Goal: Information Seeking & Learning: Learn about a topic

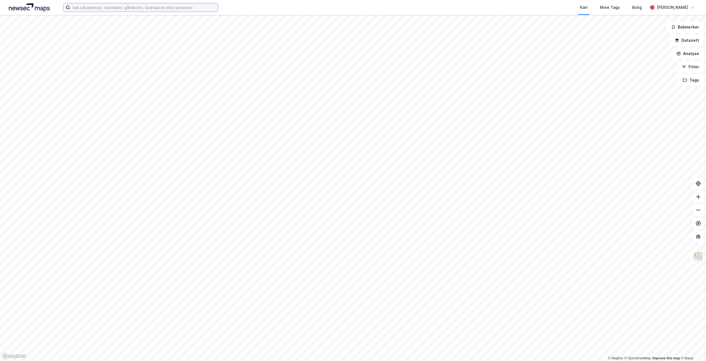
click at [143, 6] on input at bounding box center [144, 7] width 148 height 8
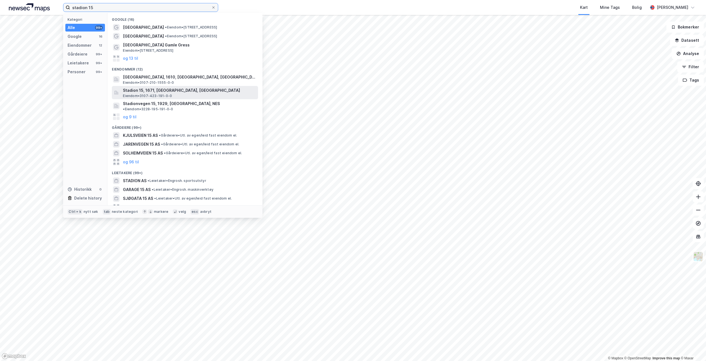
type input "stadion 15"
click at [148, 90] on span "Stadion 15, 1671, [GEOGRAPHIC_DATA], [GEOGRAPHIC_DATA]" at bounding box center [189, 90] width 133 height 7
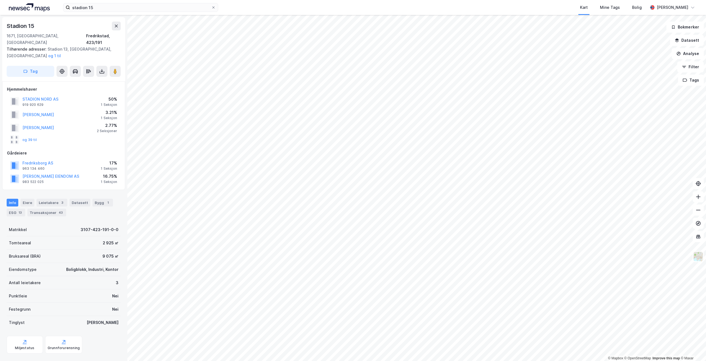
click at [102, 278] on div "Antall leietakere 3" at bounding box center [64, 282] width 114 height 13
click at [111, 37] on div "Fredrikstad, 423/191" at bounding box center [103, 39] width 35 height 13
click at [95, 36] on div "Fredrikstad, 423/191" at bounding box center [103, 39] width 35 height 13
click at [95, 199] on div "Bygg 1" at bounding box center [102, 203] width 20 height 8
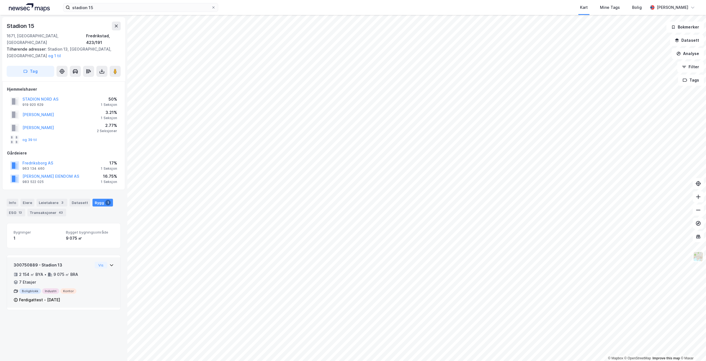
click at [40, 271] on div "2 154 ㎡ BYA" at bounding box center [31, 274] width 24 height 7
click at [68, 272] on div "2 154 ㎡ BYA • 9 075 ㎡ BRA • 7 Etasjer" at bounding box center [53, 278] width 79 height 14
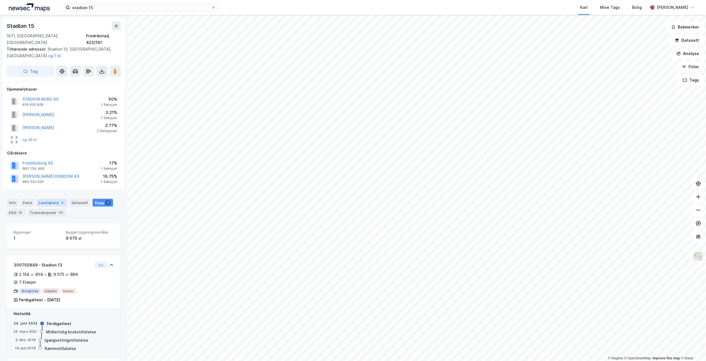
click at [56, 199] on div "Leietakere 3" at bounding box center [52, 203] width 31 height 8
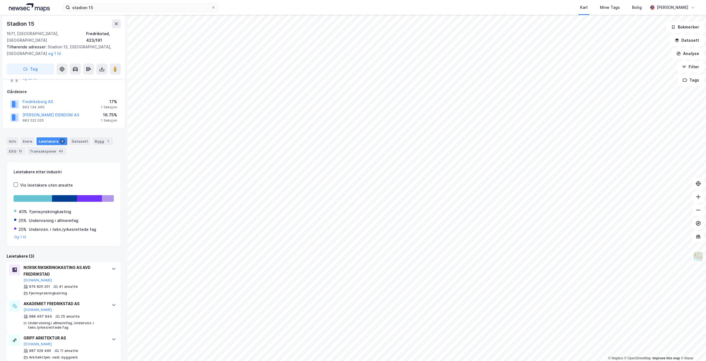
scroll to position [63, 0]
click at [21, 234] on button "Og 1 til" at bounding box center [20, 236] width 12 height 4
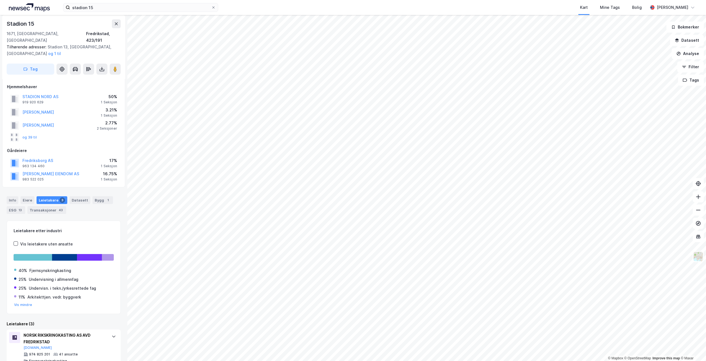
scroll to position [0, 0]
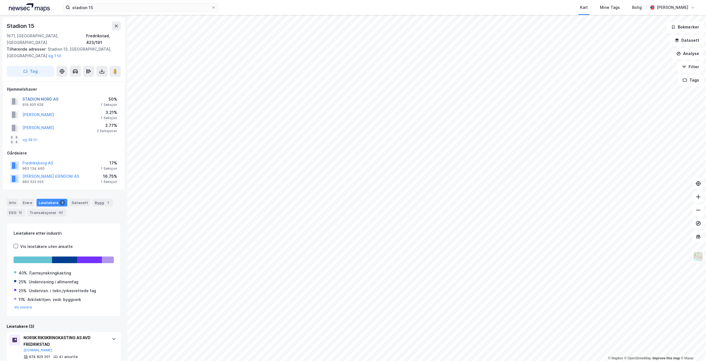
click at [0, 0] on button "STADION NORD AS" at bounding box center [0, 0] width 0 height 0
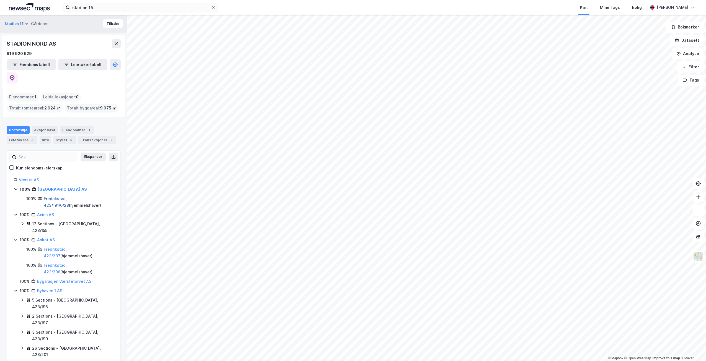
click at [64, 196] on link "Fredrikstad, 423/191/0/28" at bounding box center [56, 201] width 25 height 11
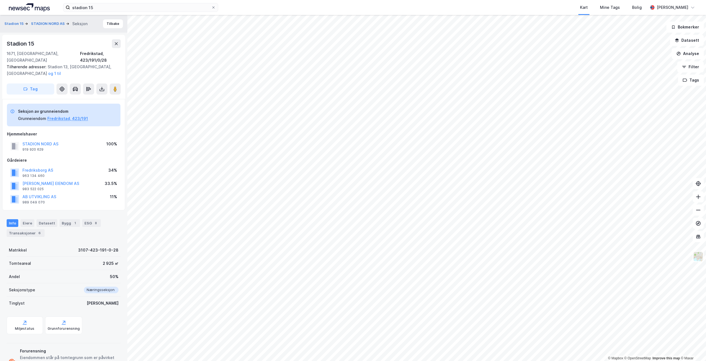
scroll to position [1, 0]
click at [66, 115] on button "Fredrikstad, 423/191" at bounding box center [67, 118] width 41 height 7
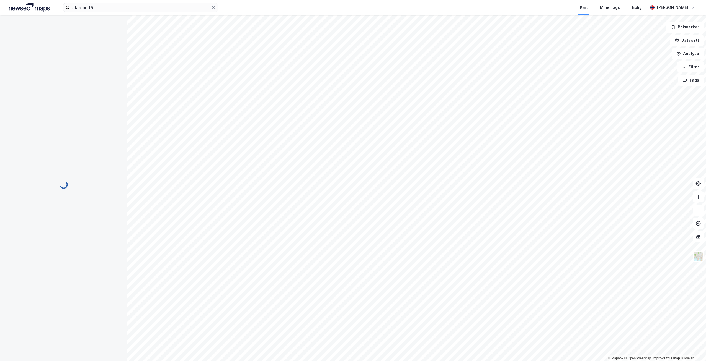
scroll to position [1, 0]
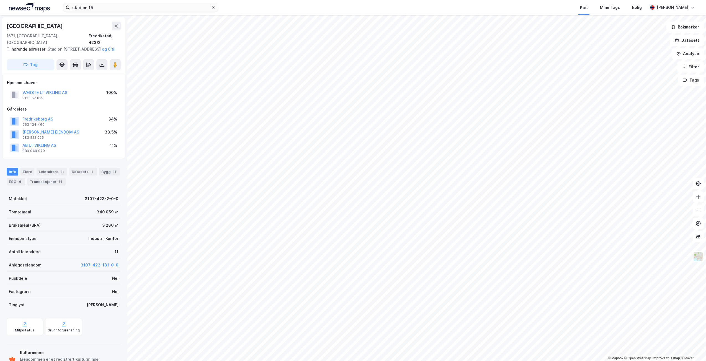
scroll to position [1, 0]
drag, startPoint x: 70, startPoint y: 92, endPoint x: 23, endPoint y: 90, distance: 47.3
click at [23, 90] on div "VÆRSTE UTVIKLING AS 912 367 029 100%" at bounding box center [63, 94] width 113 height 13
copy button "VÆRSTE UTVIKLING AS"
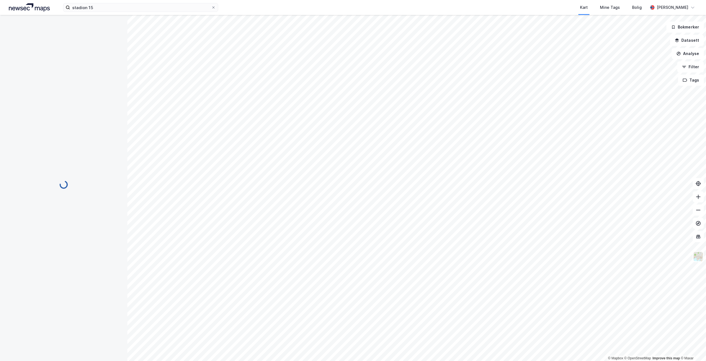
scroll to position [1, 0]
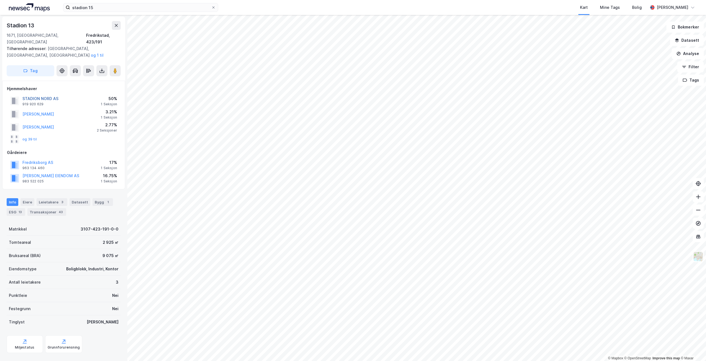
click at [0, 0] on button "STADION NORD AS" at bounding box center [0, 0] width 0 height 0
click at [30, 198] on div "Eiere" at bounding box center [27, 202] width 14 height 8
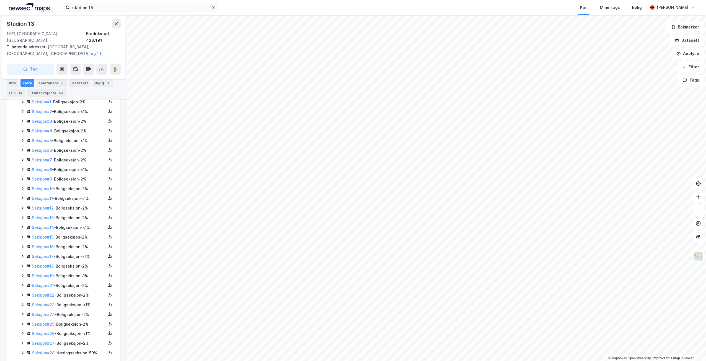
scroll to position [160, 0]
